Goal: Task Accomplishment & Management: Use online tool/utility

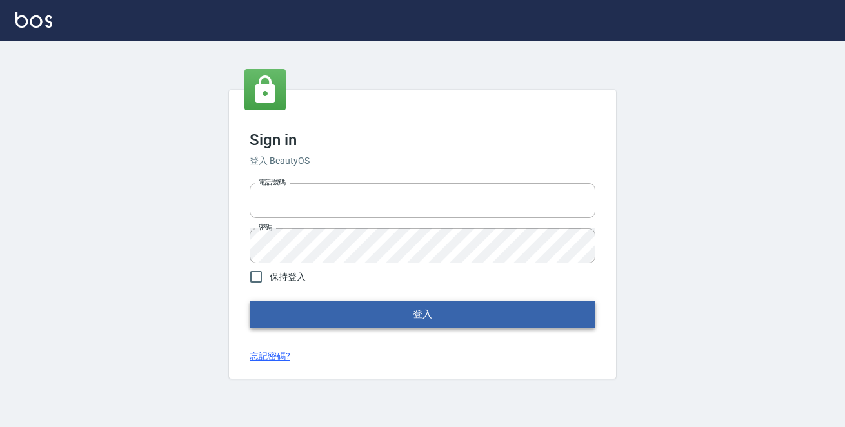
type input "0229470385"
click at [376, 310] on button "登入" at bounding box center [423, 314] width 346 height 27
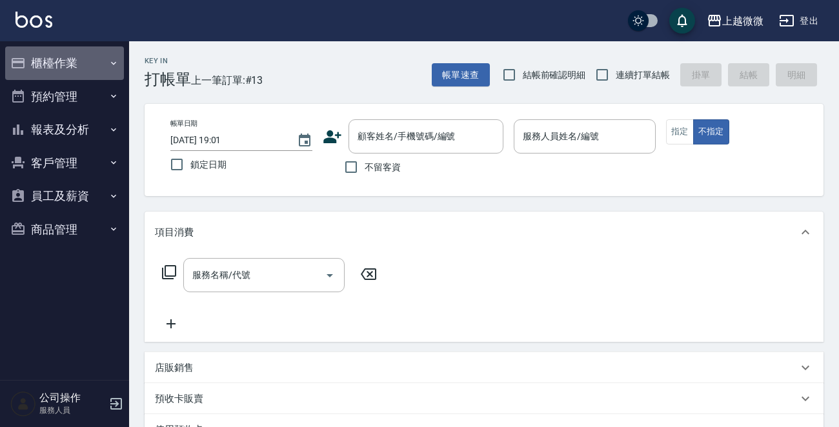
click at [46, 52] on button "櫃檯作業" at bounding box center [64, 63] width 119 height 34
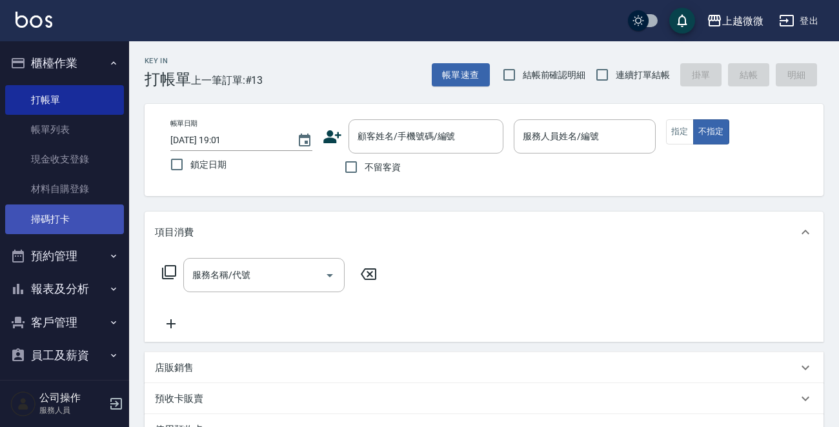
click at [59, 208] on link "掃碼打卡" at bounding box center [64, 220] width 119 height 30
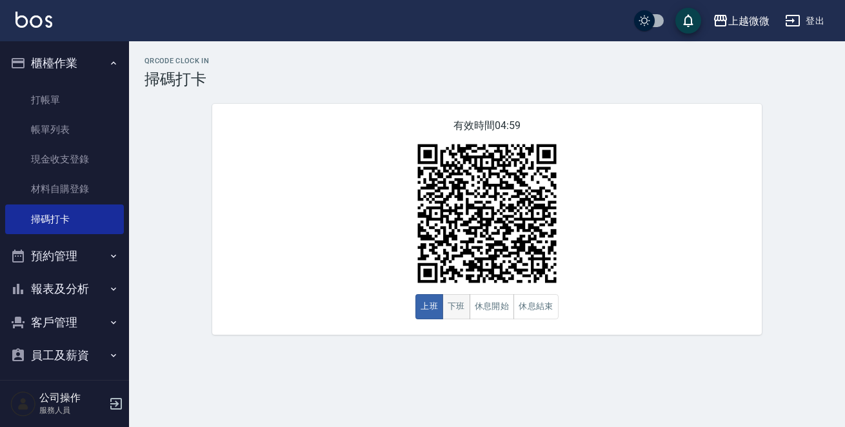
click at [451, 303] on button "下班" at bounding box center [457, 306] width 28 height 25
